Goal: Information Seeking & Learning: Find specific page/section

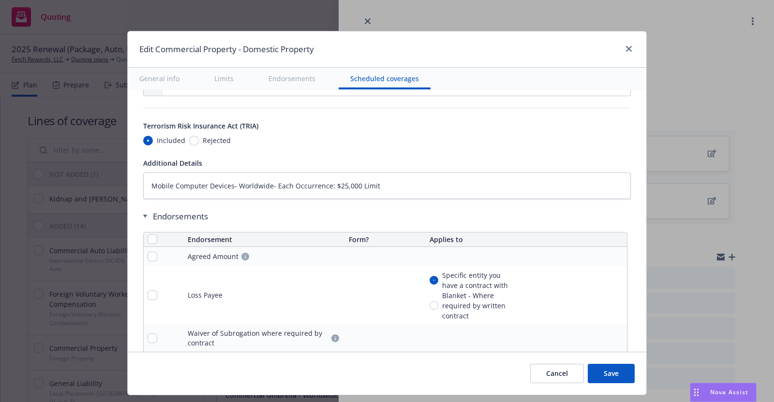
scroll to position [3485, 0]
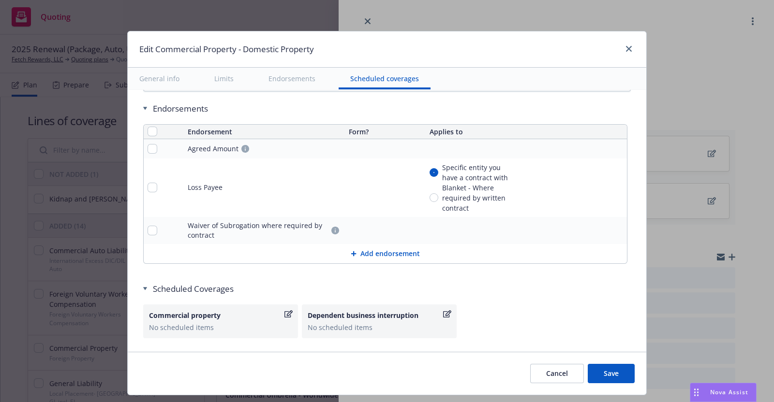
click at [609, 373] on button "Save" at bounding box center [610, 373] width 47 height 19
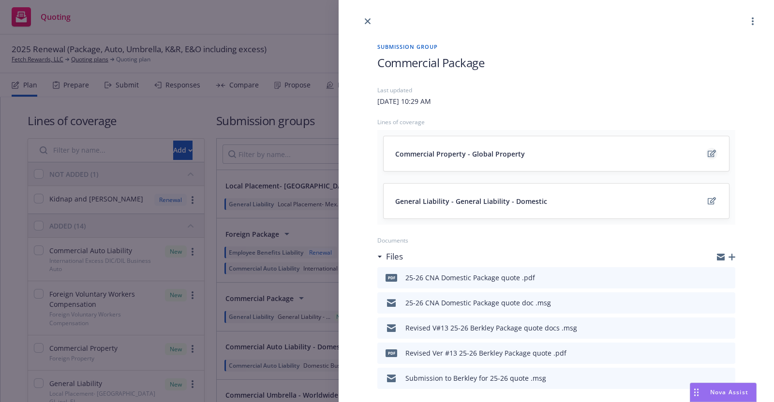
click at [705, 149] on link "edit" at bounding box center [711, 154] width 12 height 12
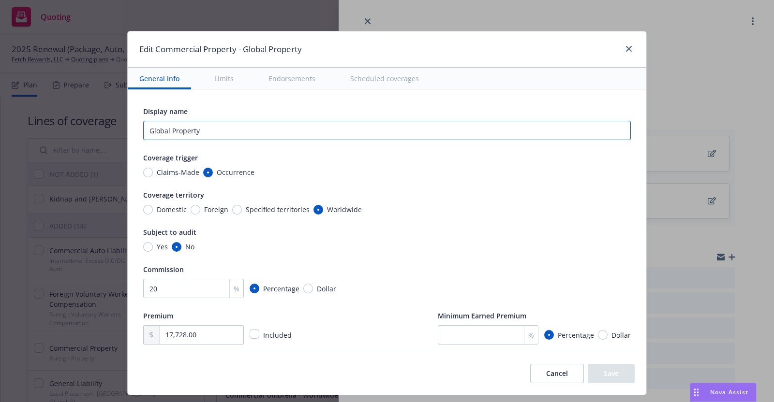
click at [161, 127] on input "Global Property" at bounding box center [386, 130] width 487 height 19
type textarea "x"
type input "Globa Property"
type textarea "x"
type input "Glob Property"
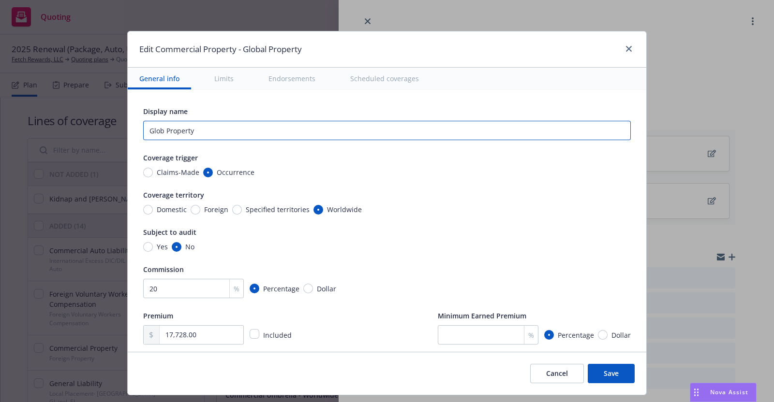
type textarea "x"
type input "Glo Property"
type textarea "x"
type input "Gl Property"
type textarea "x"
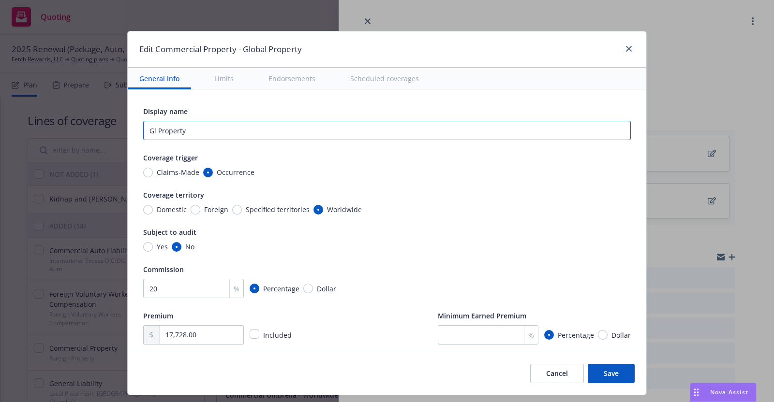
type input "G Property"
type textarea "x"
type input "Property"
type textarea "x"
type input "D Property"
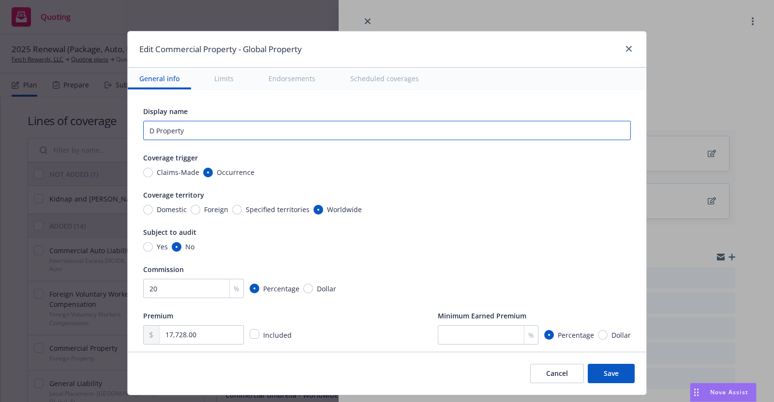
type textarea "x"
type input "Do Property"
type textarea "x"
type input "Dome Property"
type textarea "x"
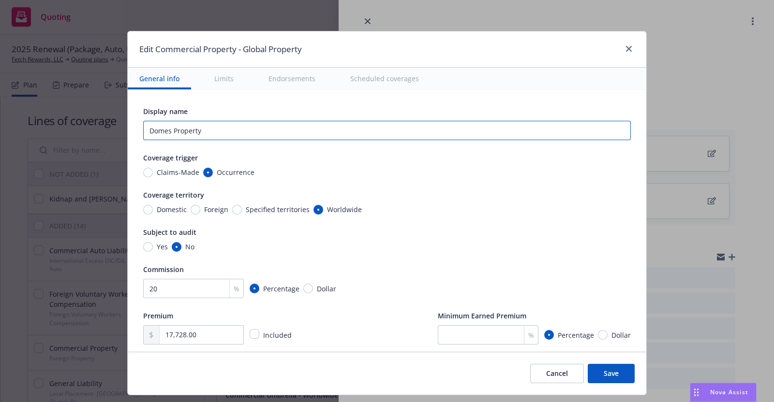
type input "Domest Property"
type textarea "x"
type input "Domesti Property"
type textarea "x"
type input "Domestic Property"
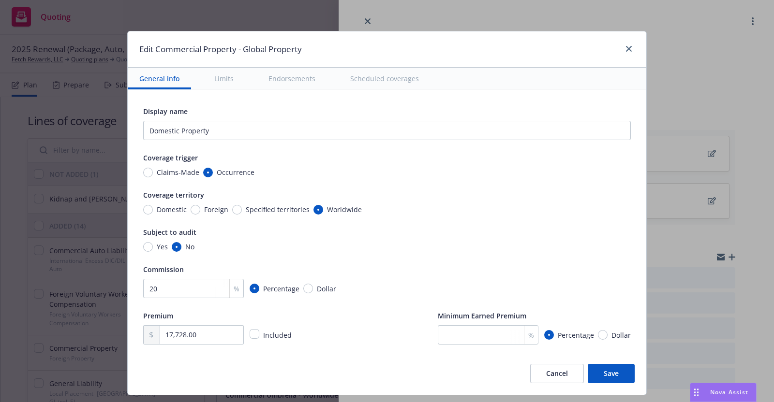
click at [611, 373] on button "Save" at bounding box center [610, 373] width 47 height 19
type textarea "x"
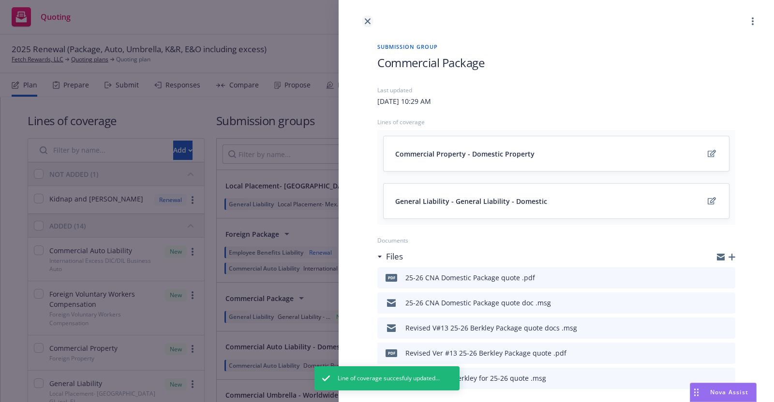
click at [367, 17] on link "close" at bounding box center [368, 21] width 12 height 12
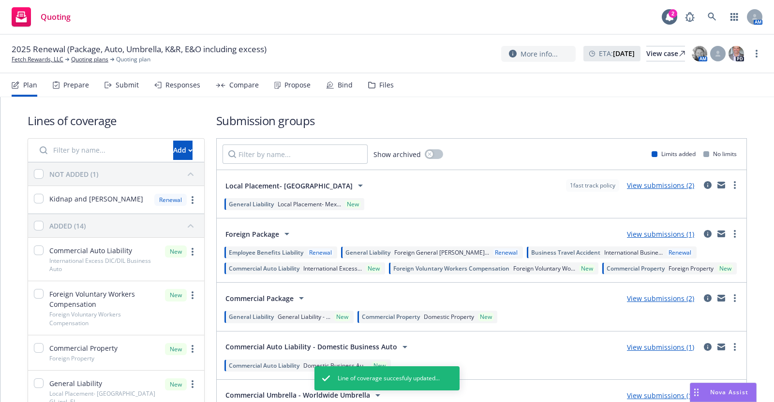
click at [135, 83] on div "Submit" at bounding box center [127, 85] width 23 height 8
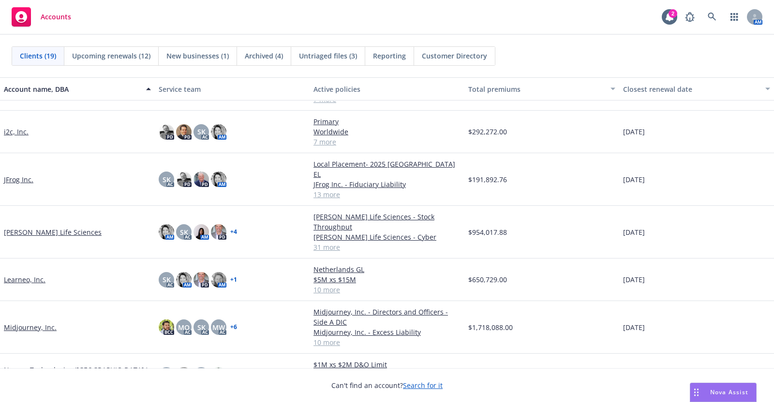
scroll to position [304, 0]
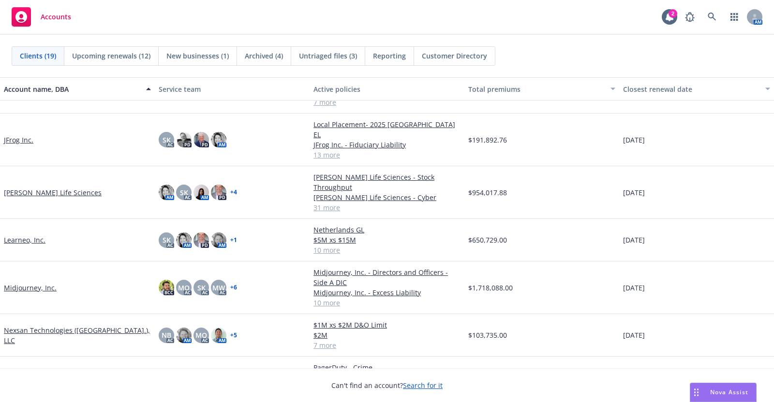
click at [33, 283] on link "Midjourney, Inc." at bounding box center [30, 288] width 53 height 10
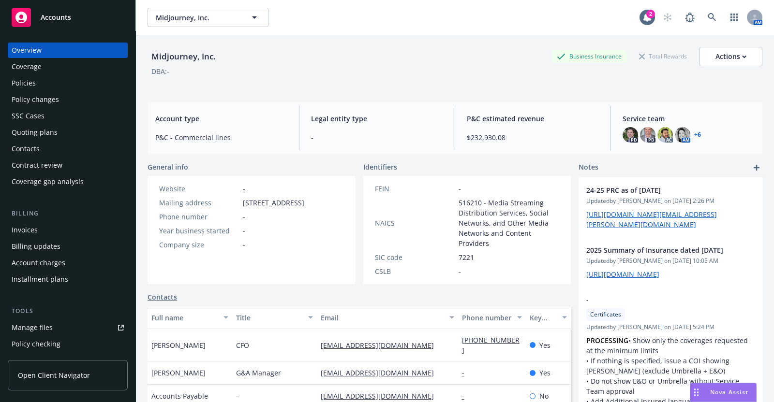
click at [32, 81] on div "Policies" at bounding box center [24, 82] width 24 height 15
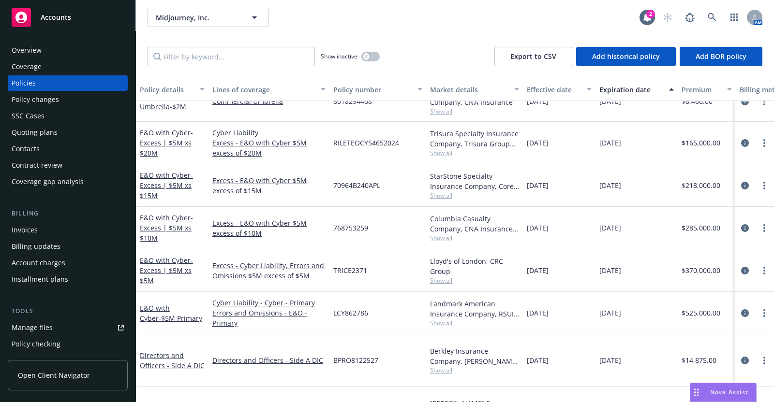
scroll to position [141, 0]
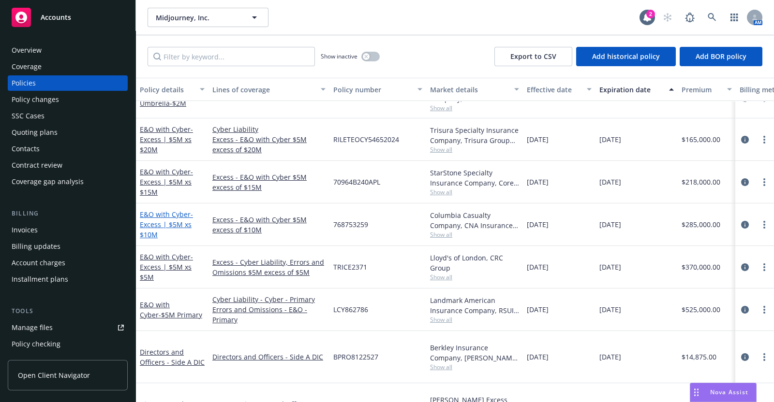
click at [171, 221] on span "- Excess | $5M xs $10M" at bounding box center [166, 224] width 53 height 29
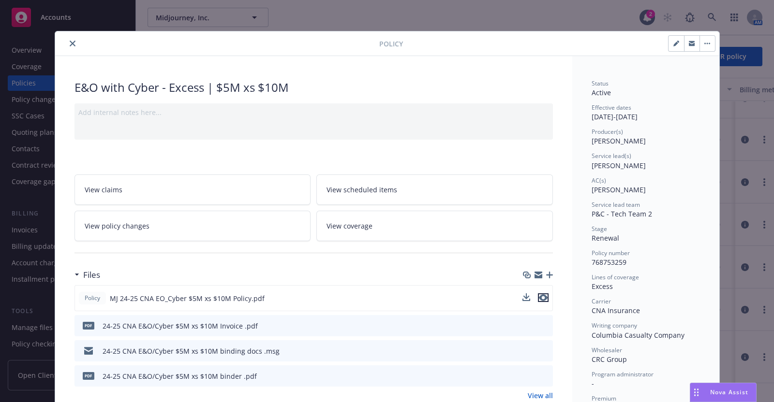
click at [541, 294] on icon "preview file" at bounding box center [543, 297] width 9 height 7
click at [70, 41] on icon "close" at bounding box center [73, 44] width 6 height 6
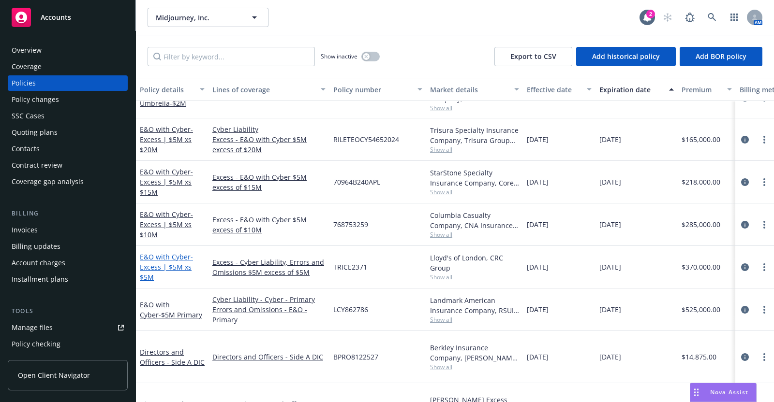
click at [151, 262] on span "- Excess | $5M xs $5M" at bounding box center [166, 266] width 53 height 29
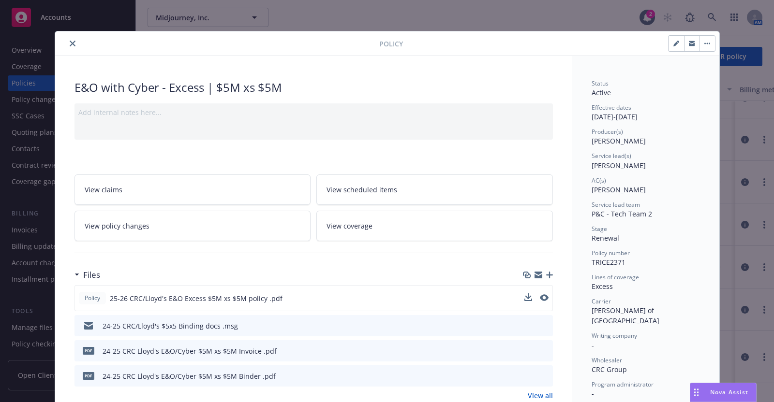
click at [542, 293] on button at bounding box center [544, 298] width 9 height 10
click at [541, 294] on icon "preview file" at bounding box center [543, 297] width 9 height 7
click at [67, 40] on button "close" at bounding box center [73, 44] width 12 height 12
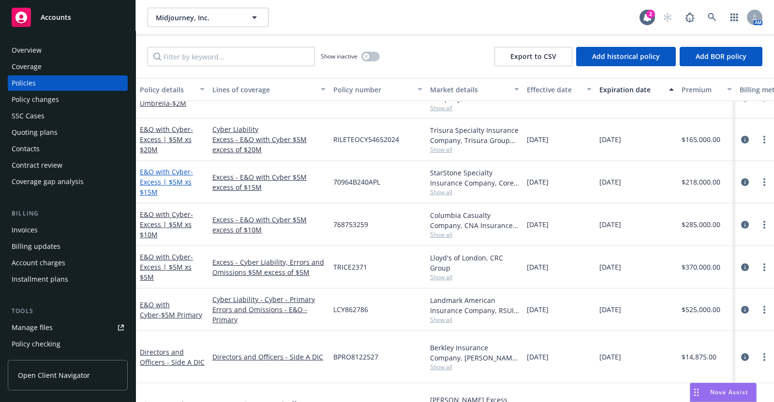
click at [169, 177] on span "- Excess | $5M xs $15M" at bounding box center [166, 181] width 53 height 29
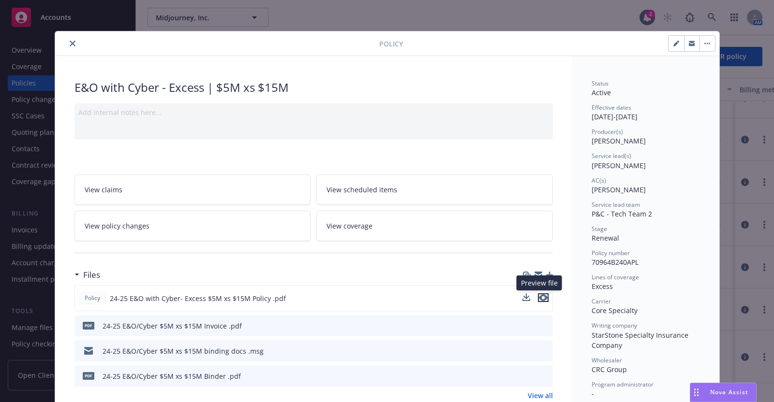
click at [539, 294] on icon "preview file" at bounding box center [543, 297] width 9 height 7
click at [70, 41] on icon "close" at bounding box center [73, 44] width 6 height 6
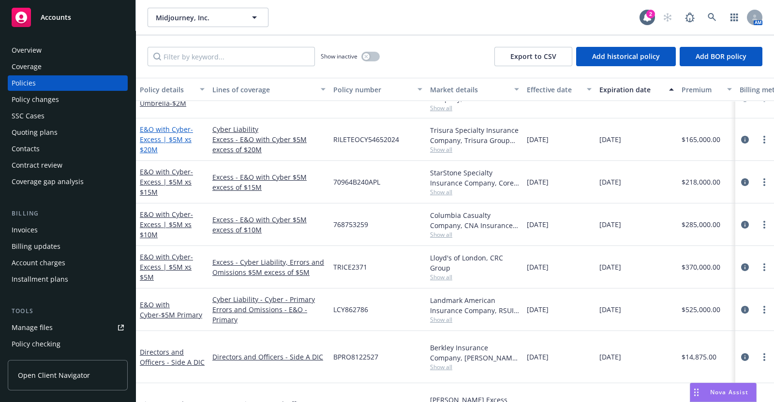
click at [172, 136] on span "- Excess | $5M xs $20M" at bounding box center [166, 139] width 53 height 29
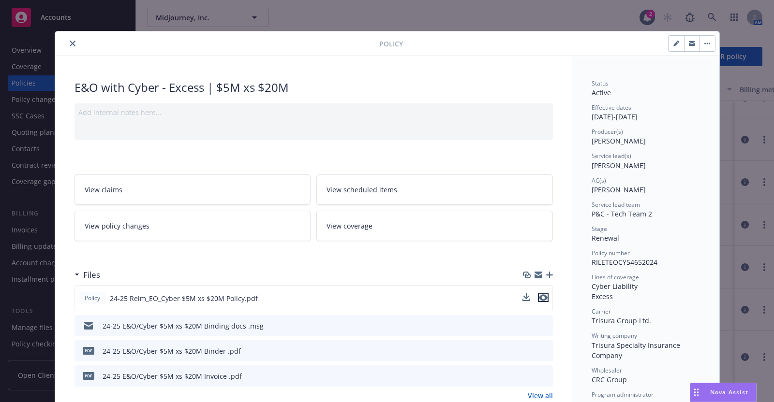
click at [539, 294] on icon "preview file" at bounding box center [543, 297] width 9 height 7
click at [67, 40] on button "close" at bounding box center [73, 44] width 12 height 12
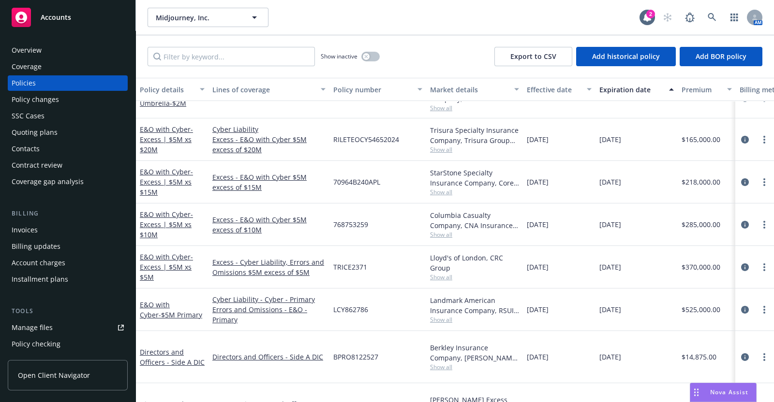
click at [36, 51] on div "Overview" at bounding box center [27, 50] width 30 height 15
